Goal: Transaction & Acquisition: Purchase product/service

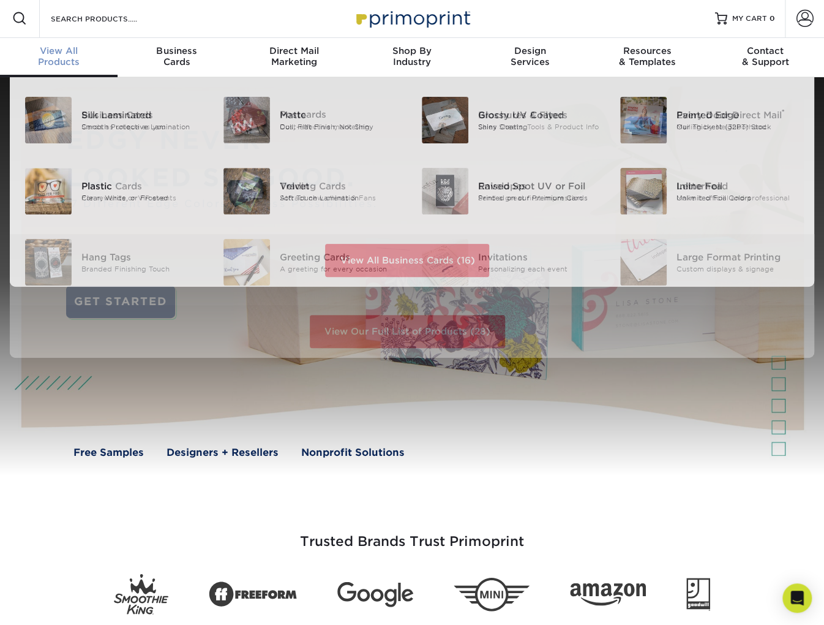
scroll to position [2, 0]
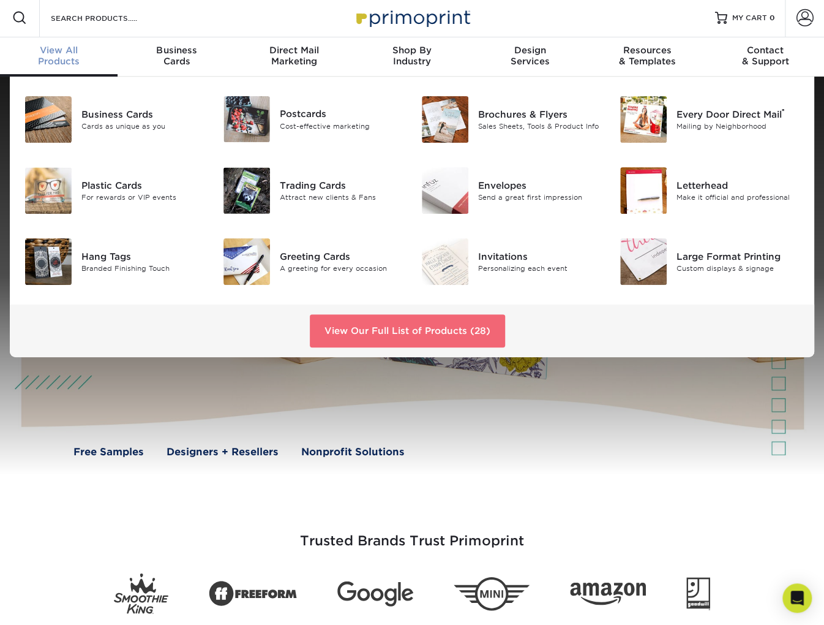
click at [396, 323] on link "View Our Full List of Products (28)" at bounding box center [407, 330] width 195 height 33
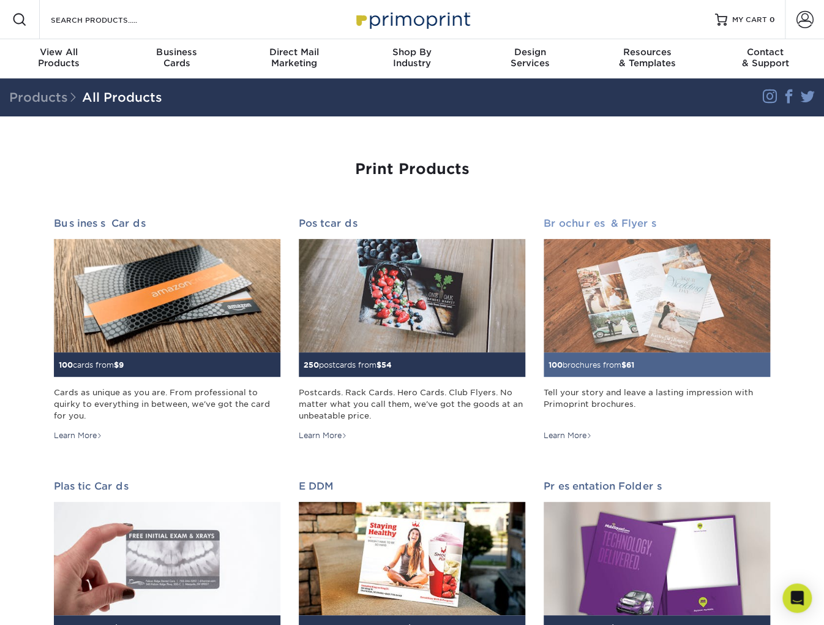
click at [592, 308] on img at bounding box center [657, 295] width 227 height 113
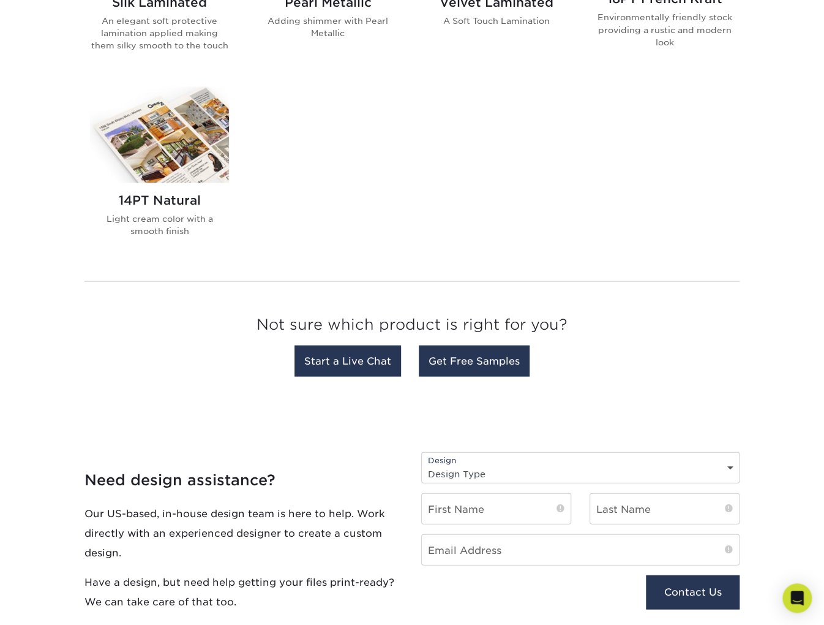
scroll to position [913, 0]
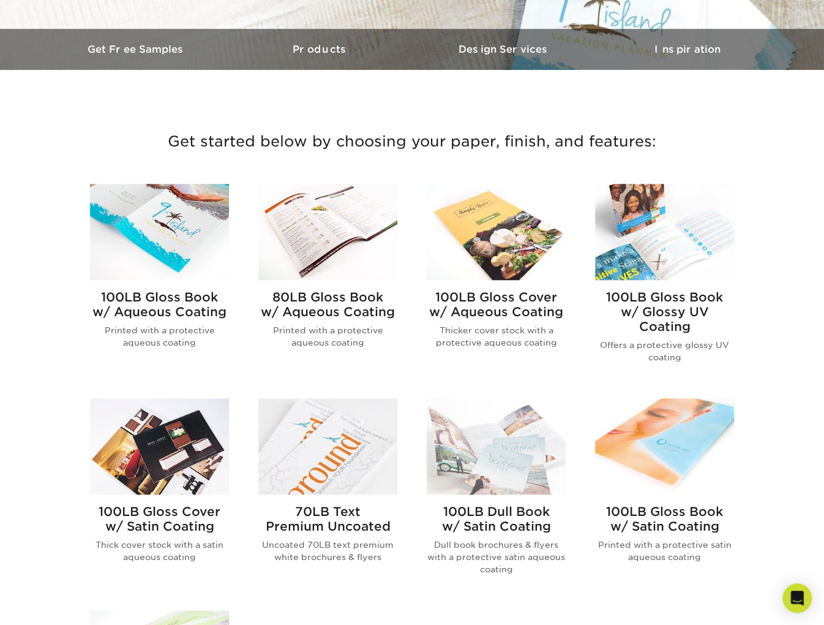
scroll to position [371, 0]
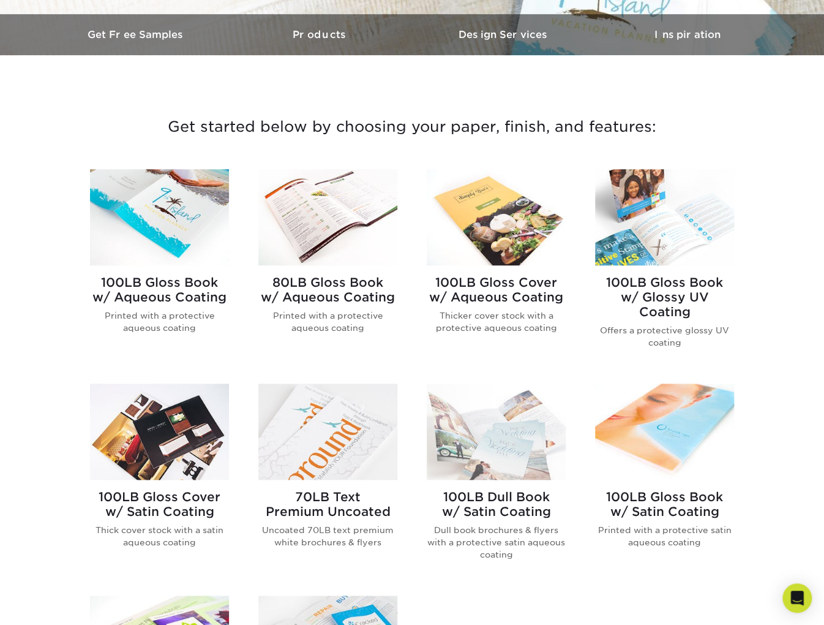
click at [333, 286] on h2 "80LB Gloss Book w/ Aqueous Coating" at bounding box center [327, 289] width 139 height 29
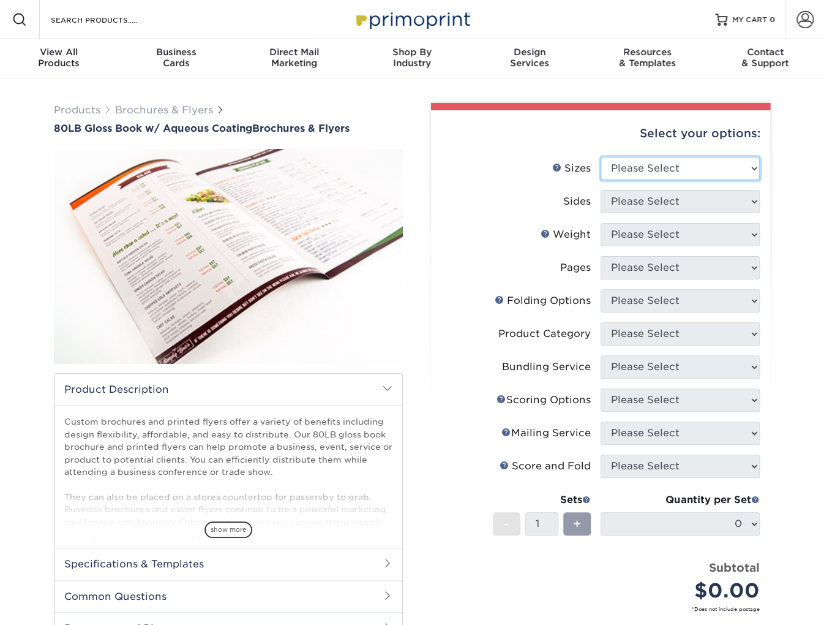
click at [676, 168] on select "Please Select 3.67" x 8.5" 3.67" x 8.5" 4" x 6" 4" x 8.5" 4" x 9" 4" x 11" 4" x…" at bounding box center [680, 168] width 159 height 23
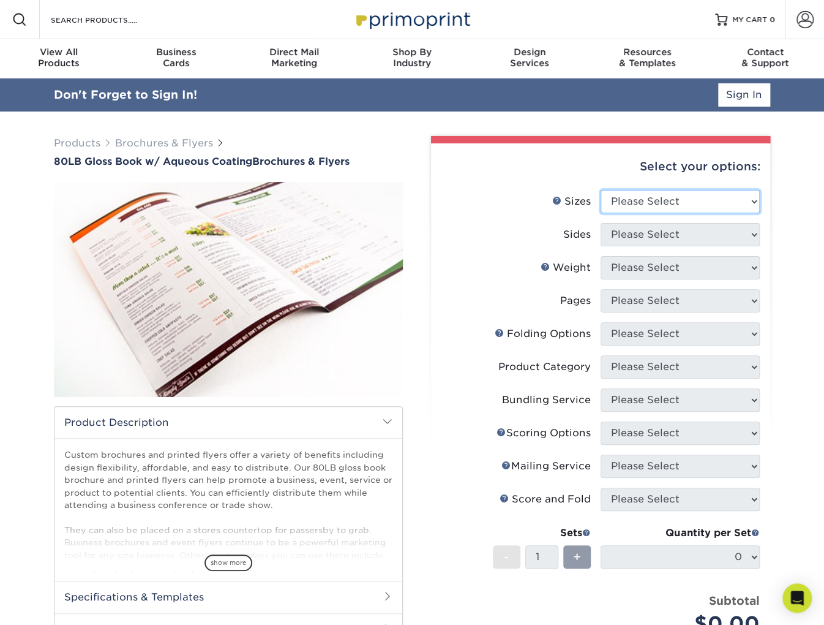
select select "8.50x11.00"
click at [601, 190] on select "Please Select 3.67" x 8.5" 3.67" x 8.5" 4" x 6" 4" x 8.5" 4" x 9" 4" x 11" 4" x…" at bounding box center [680, 201] width 159 height 23
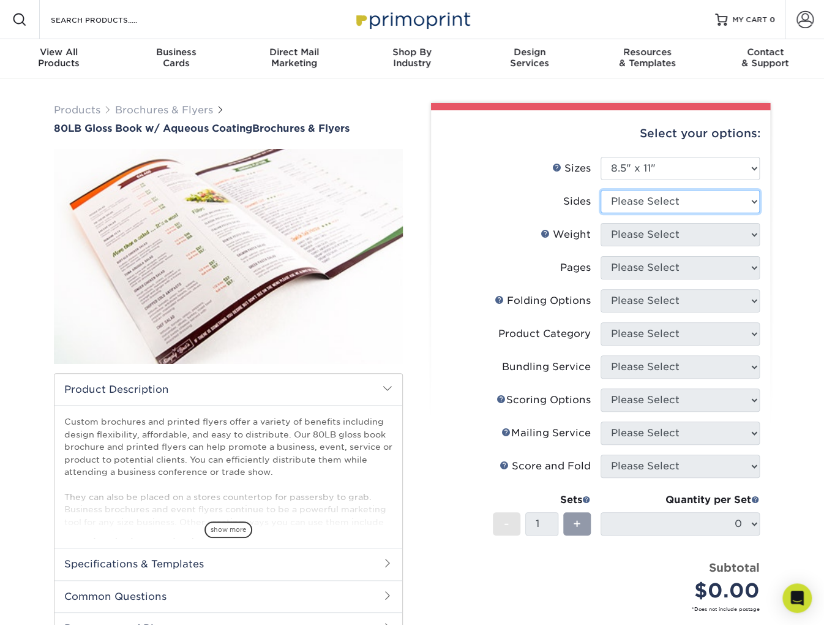
click at [665, 204] on select "Please Select Print Both Sides Print Front Only" at bounding box center [680, 201] width 159 height 23
select select "13abbda7-1d64-4f25-8bb2-c179b224825d"
click at [601, 190] on select "Please Select Print Both Sides Print Front Only" at bounding box center [680, 201] width 159 height 23
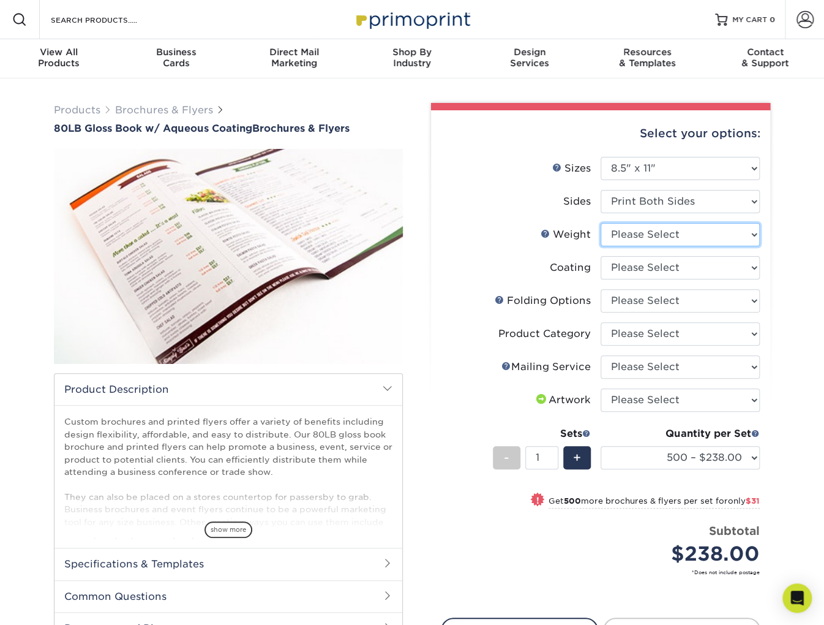
click at [654, 240] on select "Please Select 80LB" at bounding box center [680, 234] width 159 height 23
select select "80LB"
click at [601, 223] on select "Please Select 80LB" at bounding box center [680, 234] width 159 height 23
click at [232, 521] on div "show more" at bounding box center [228, 508] width 328 height 59
click at [229, 529] on span "show more" at bounding box center [229, 529] width 48 height 17
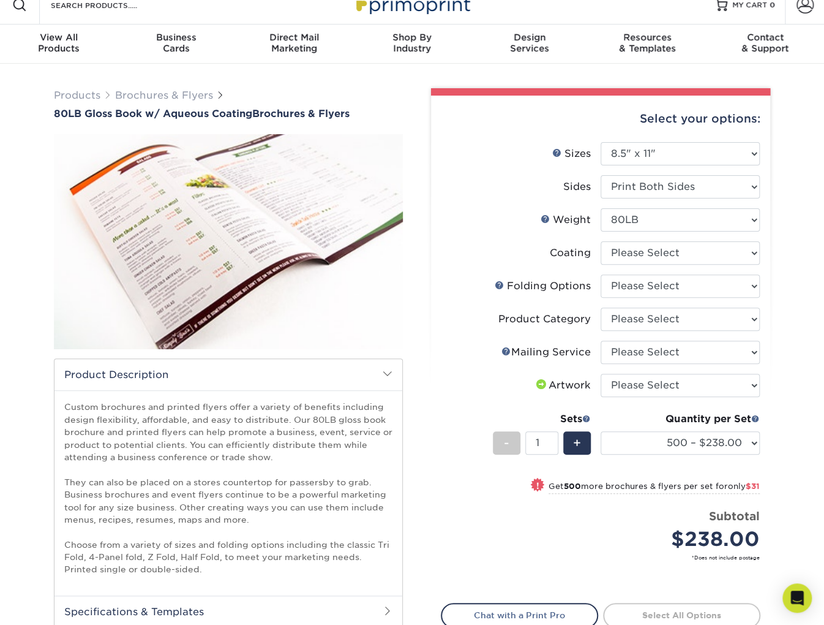
scroll to position [36, 0]
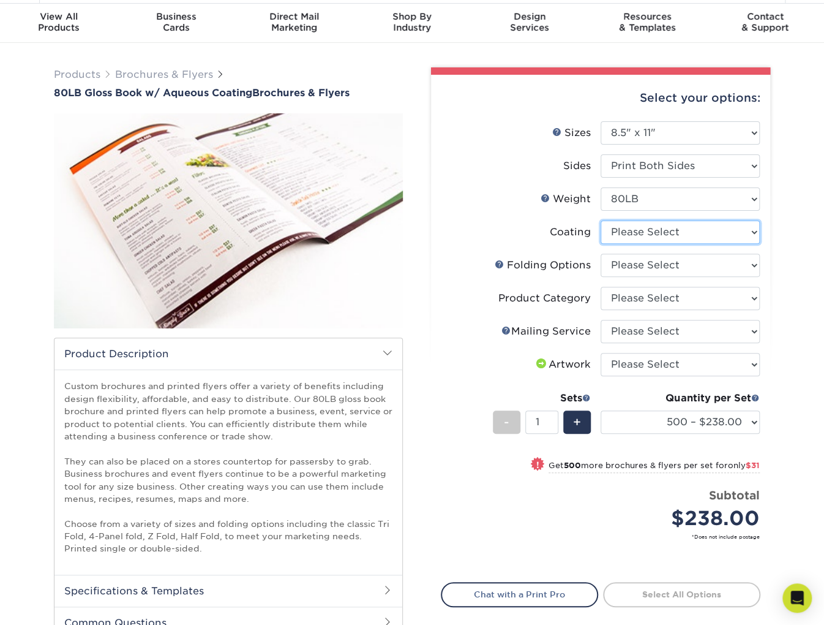
click at [683, 235] on select at bounding box center [680, 231] width 159 height 23
click at [655, 265] on select "Please Select FLAT - No Folding Accordion Fold Half-Fold (Vertical) Half-Fold (…" at bounding box center [680, 265] width 159 height 23
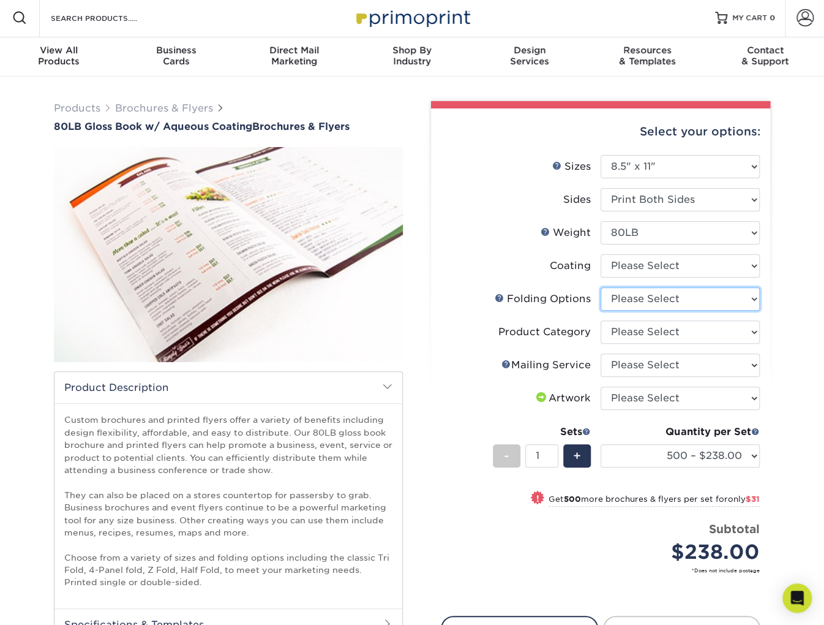
scroll to position [0, 0]
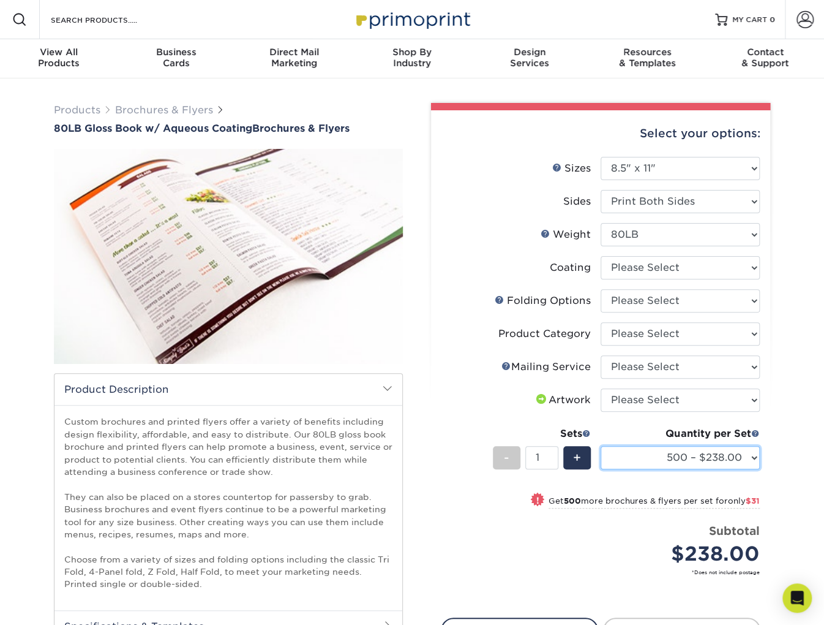
click at [660, 460] on select "500 – $238.00 1000 – $269.00 2000 – $314.00 2500 – $392.00 3000 – $491.00 4000 …" at bounding box center [680, 457] width 159 height 23
drag, startPoint x: 23, startPoint y: 20, endPoint x: 66, endPoint y: 18, distance: 43.5
click at [23, 20] on span at bounding box center [19, 19] width 15 height 15
click at [100, 17] on input "Search Products" at bounding box center [109, 19] width 119 height 15
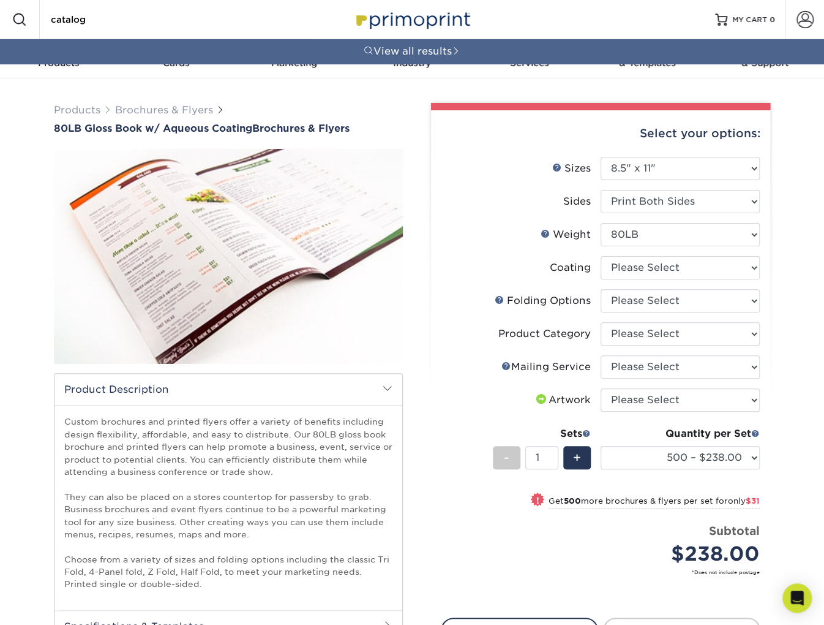
type input "catalog"
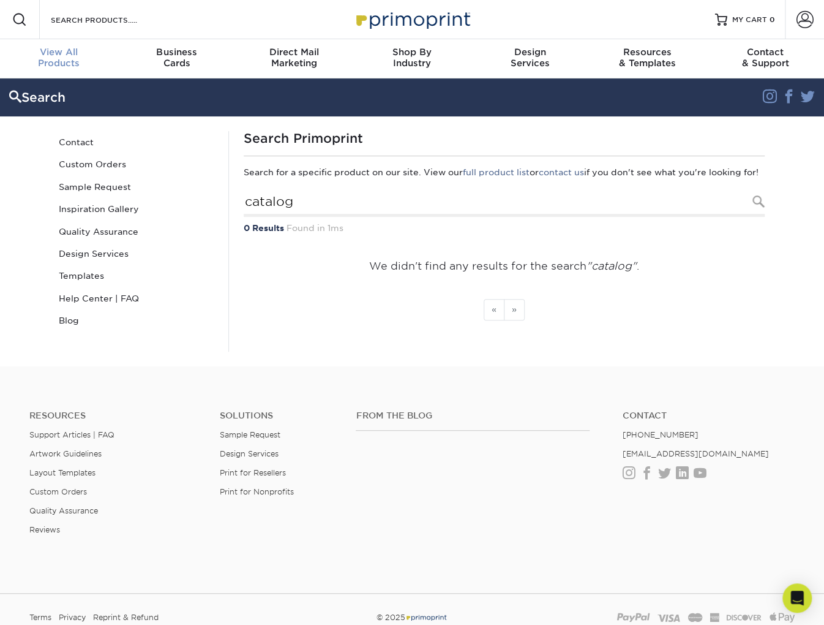
click at [68, 60] on div "View All Products" at bounding box center [59, 58] width 118 height 22
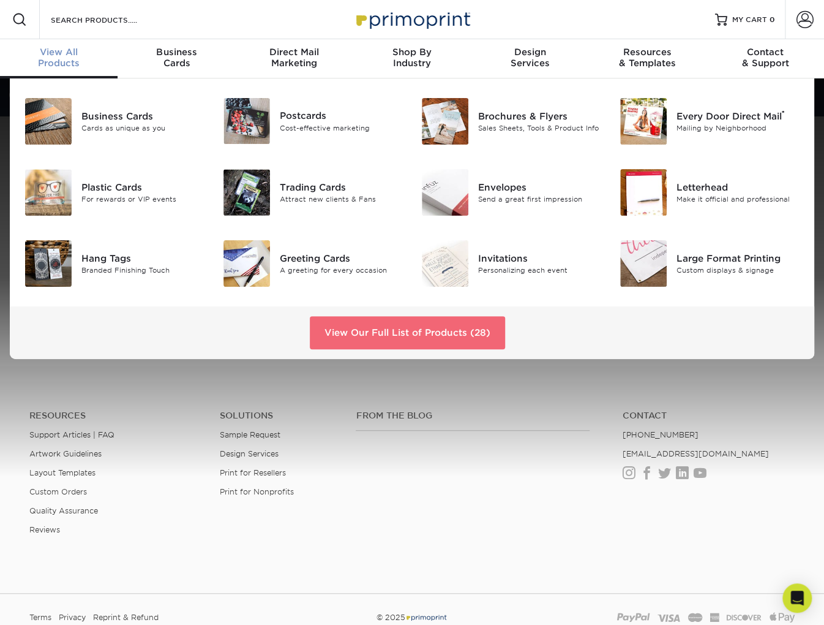
click at [382, 332] on link "View Our Full List of Products (28)" at bounding box center [407, 332] width 195 height 33
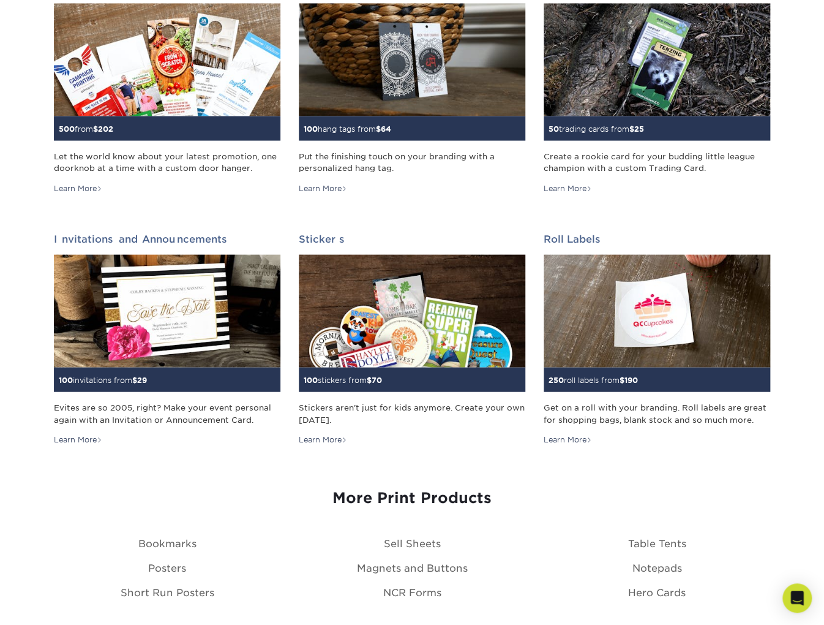
scroll to position [1001, 0]
